Goal: Task Accomplishment & Management: Manage account settings

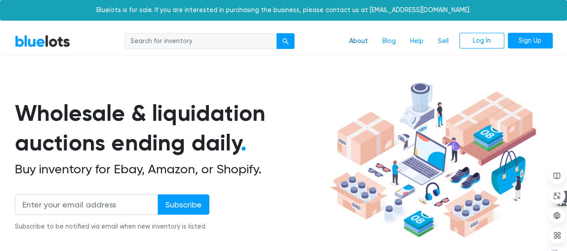
click at [357, 38] on link "About" at bounding box center [358, 41] width 33 height 17
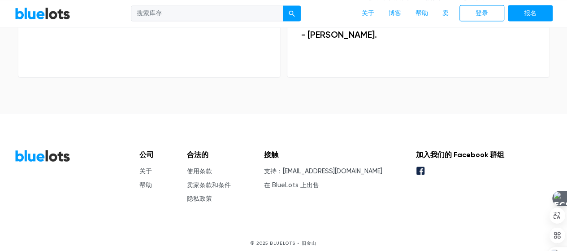
scroll to position [743, 0]
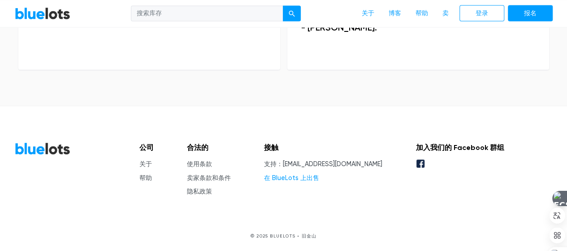
click at [296, 175] on font "在 BlueLots 上出售" at bounding box center [291, 178] width 55 height 8
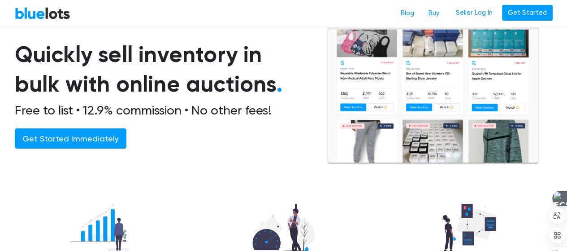
scroll to position [45, 0]
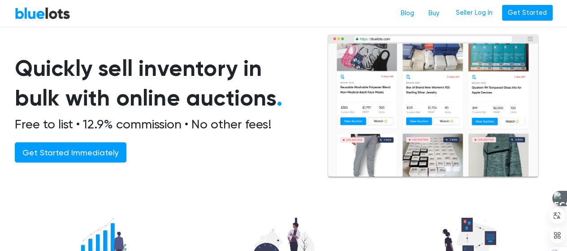
click at [55, 65] on h1 "Quickly sell inventory in bulk with online auctions ." at bounding box center [160, 83] width 291 height 60
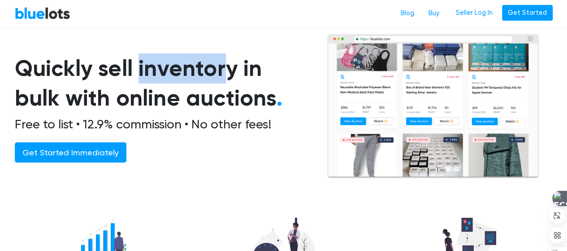
click at [55, 65] on h1 "Quickly sell inventory in bulk with online auctions ." at bounding box center [160, 83] width 291 height 60
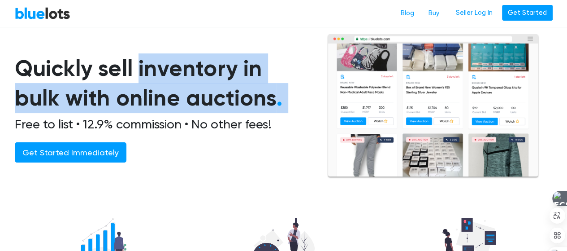
click at [55, 65] on h1 "Quickly sell inventory in bulk with online auctions ." at bounding box center [160, 83] width 291 height 60
click at [49, 42] on div at bounding box center [49, 42] width 0 height 0
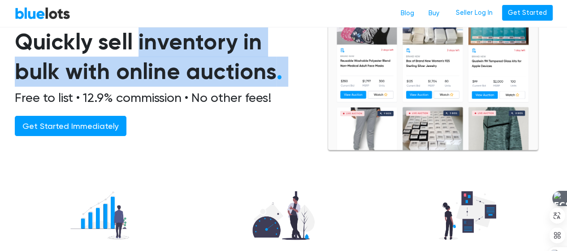
scroll to position [90, 0]
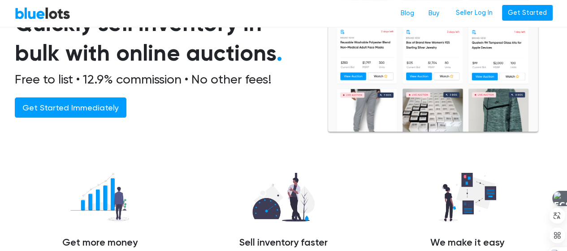
click at [39, 81] on h2 "Free to list • 12.9% commission • No other fees!" at bounding box center [160, 79] width 291 height 15
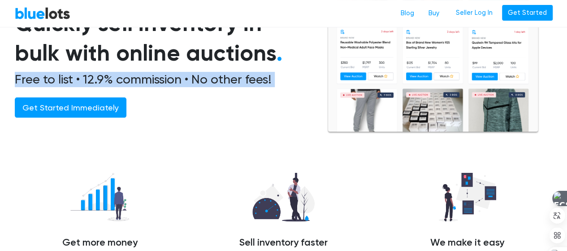
click at [39, 81] on h2 "Free to list • 12.9% commission • No other fees!" at bounding box center [160, 79] width 291 height 15
click at [33, 59] on div at bounding box center [33, 59] width 0 height 0
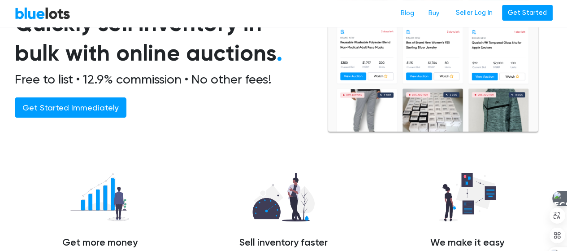
click at [42, 67] on h1 "Quickly sell inventory in bulk with online auctions ." at bounding box center [160, 39] width 291 height 60
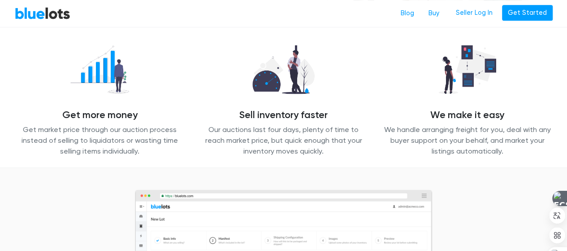
scroll to position [131, 0]
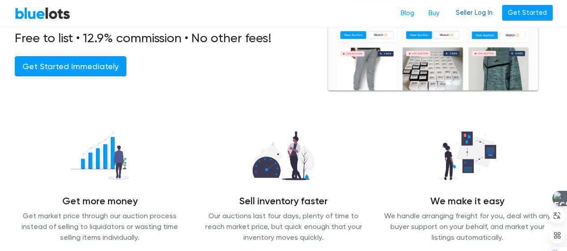
click at [465, 14] on link "Seller Log In" at bounding box center [474, 13] width 48 height 16
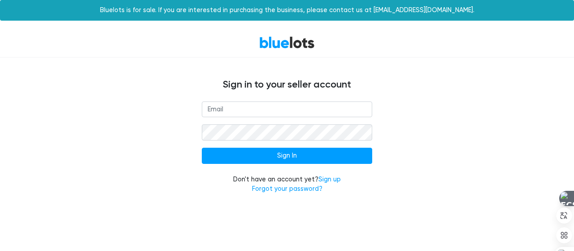
click at [240, 118] on form "Sign In Don't have an account yet? Sign up Forgot your password?" at bounding box center [287, 147] width 170 height 92
click at [239, 110] on input "email" at bounding box center [287, 109] width 170 height 16
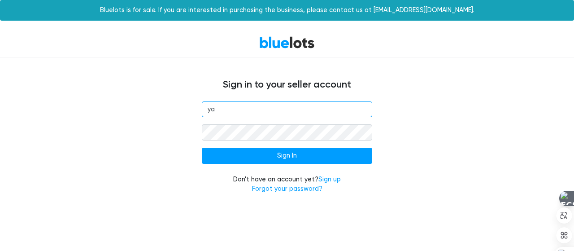
type input "y"
